Goal: Information Seeking & Learning: Learn about a topic

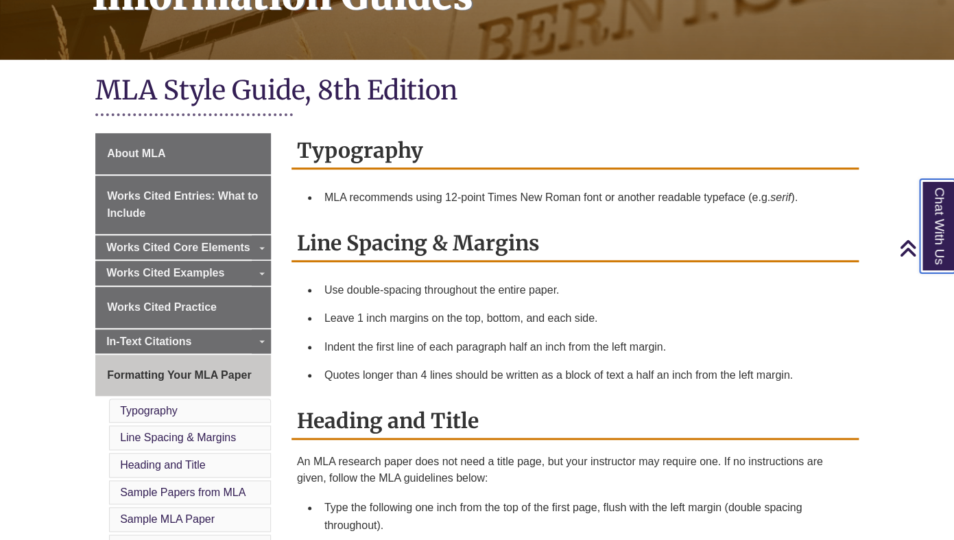
scroll to position [255, 0]
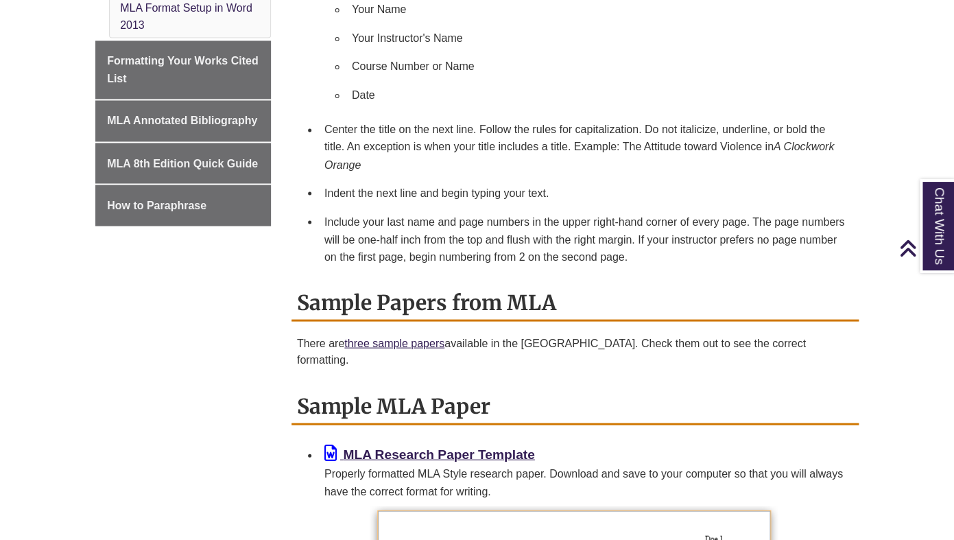
scroll to position [792, 0]
click at [430, 348] on link "three sample papers" at bounding box center [394, 342] width 100 height 12
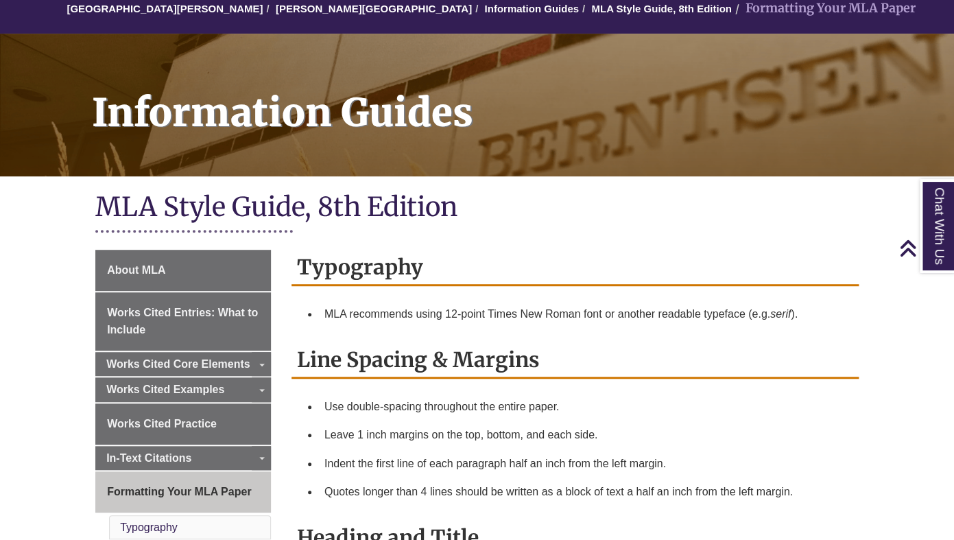
scroll to position [0, 0]
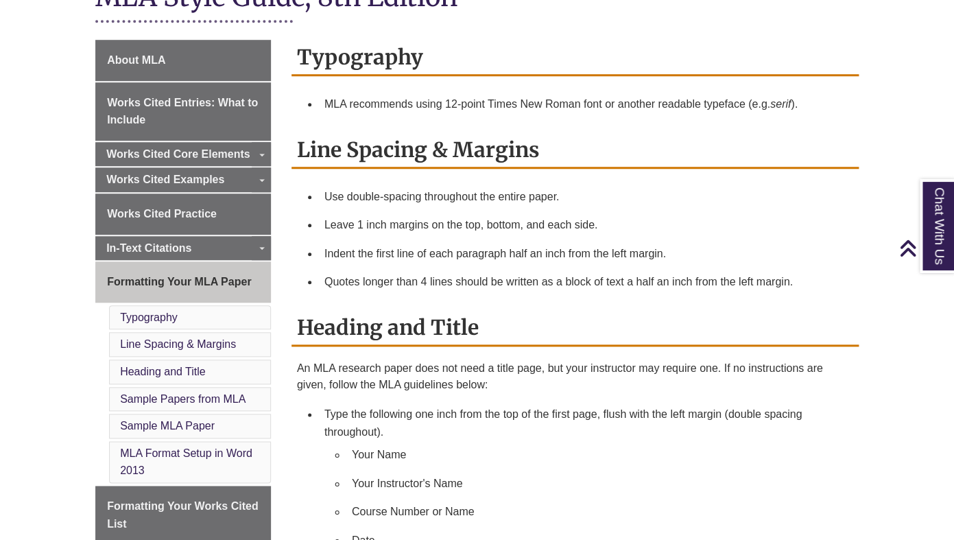
scroll to position [301, 0]
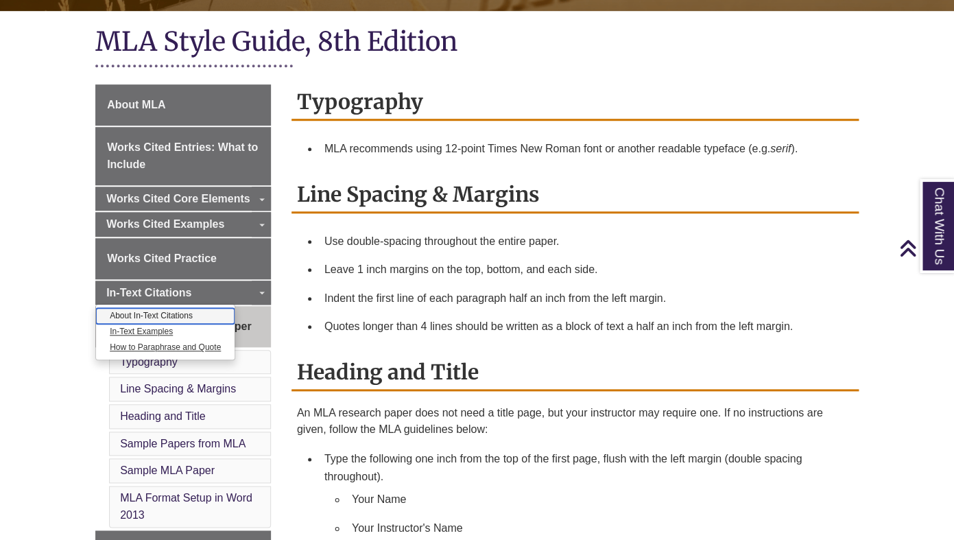
click at [178, 319] on link "About In-Text Citations" at bounding box center [165, 316] width 139 height 16
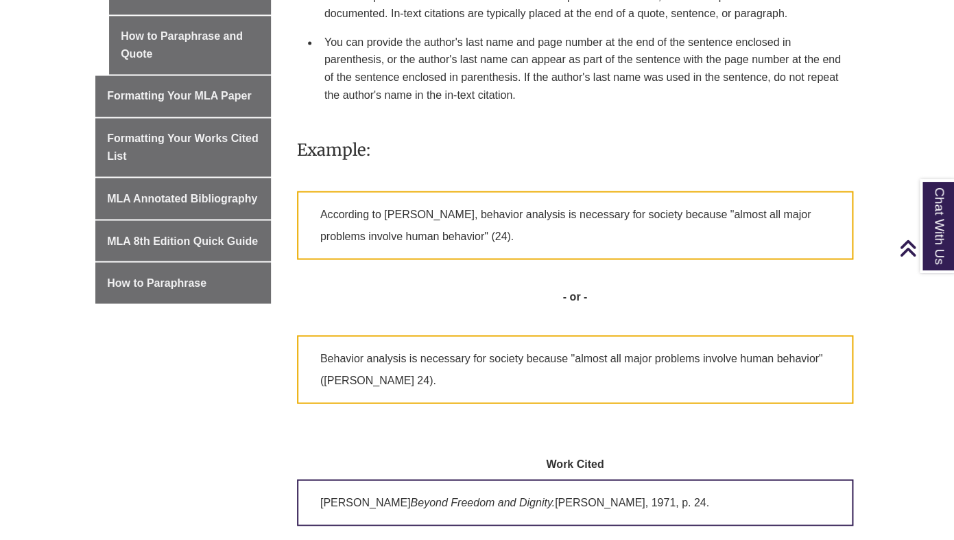
scroll to position [582, 0]
